Goal: Check status: Check status

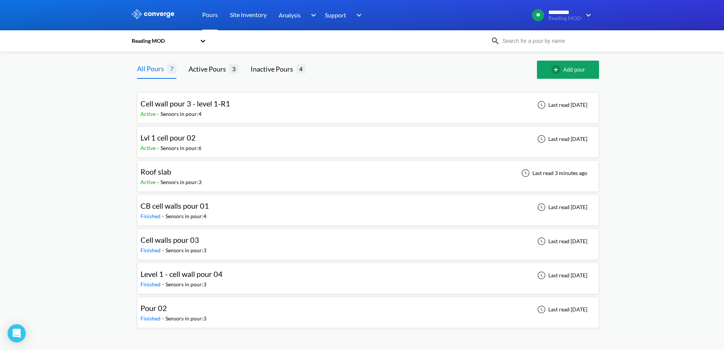
click at [210, 179] on div "Roof slab Active - Sensors in pour: 3 Last read 3 minutes ago" at bounding box center [367, 176] width 455 height 24
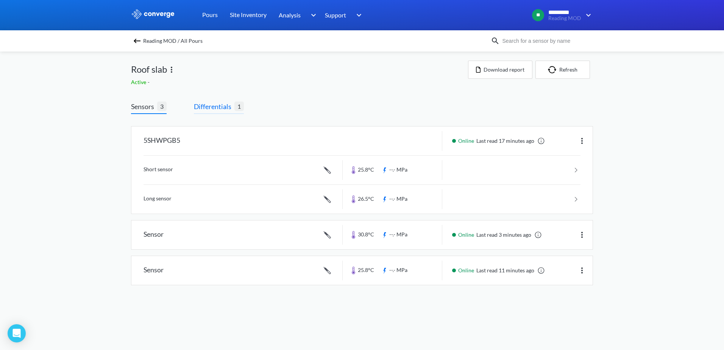
click at [233, 109] on span "Differentials" at bounding box center [214, 106] width 41 height 11
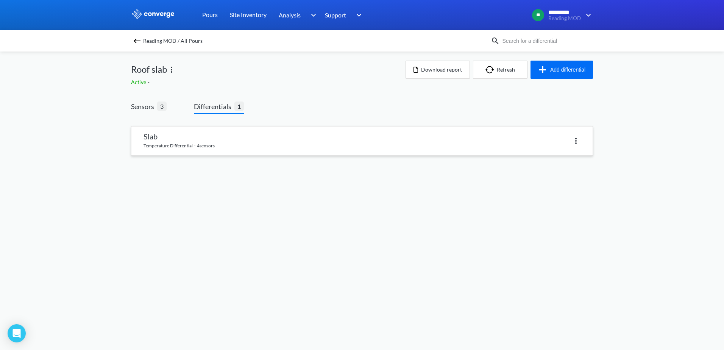
click at [167, 150] on link at bounding box center [361, 140] width 461 height 29
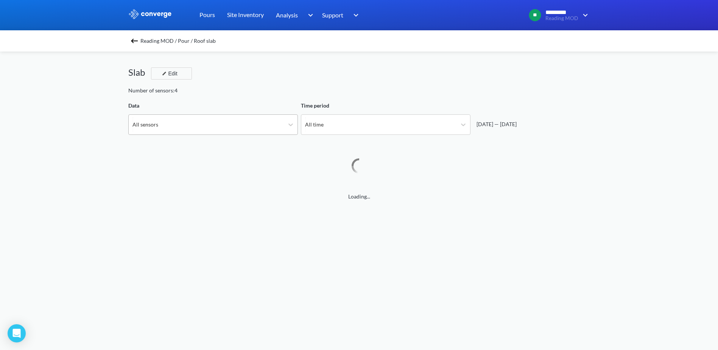
click at [187, 115] on div "All sensors" at bounding box center [206, 125] width 155 height 20
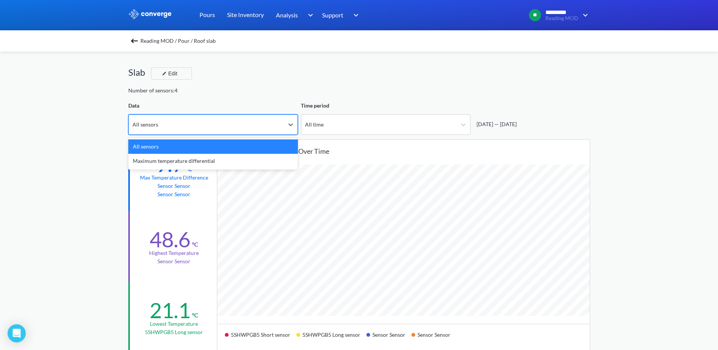
scroll to position [634, 718]
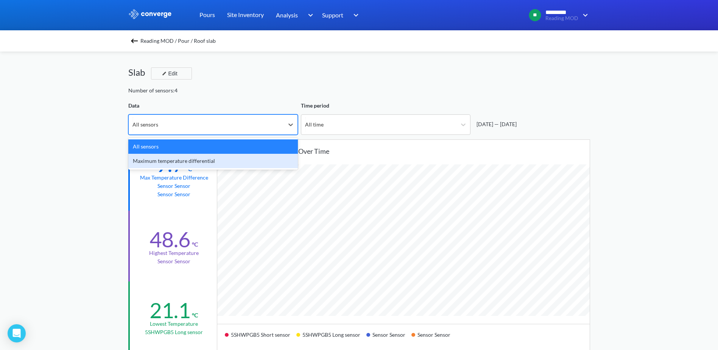
click at [175, 162] on div "Maximum temperature differential" at bounding box center [213, 161] width 170 height 14
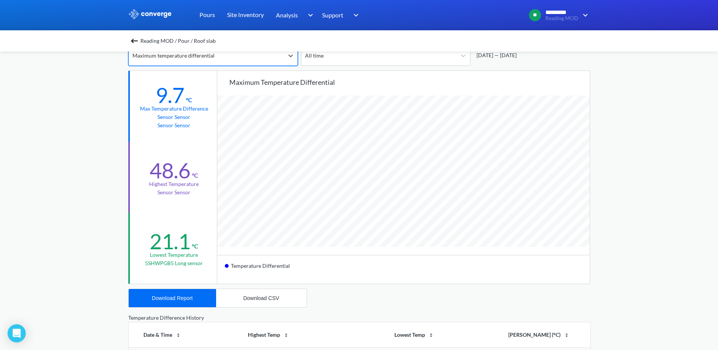
scroll to position [76, 0]
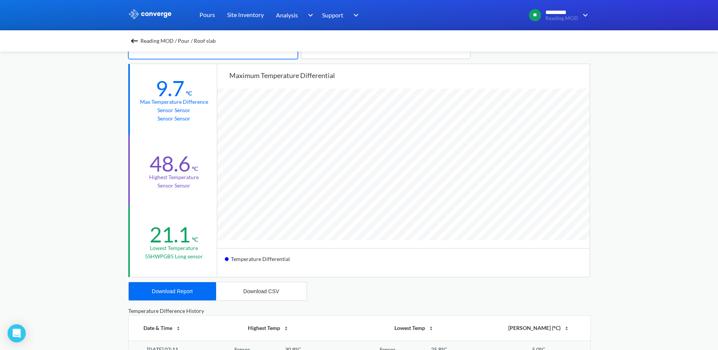
click at [131, 41] on div "Reading MOD / Pour / Roof slab" at bounding box center [359, 41] width 462 height 11
